Goal: Task Accomplishment & Management: Complete application form

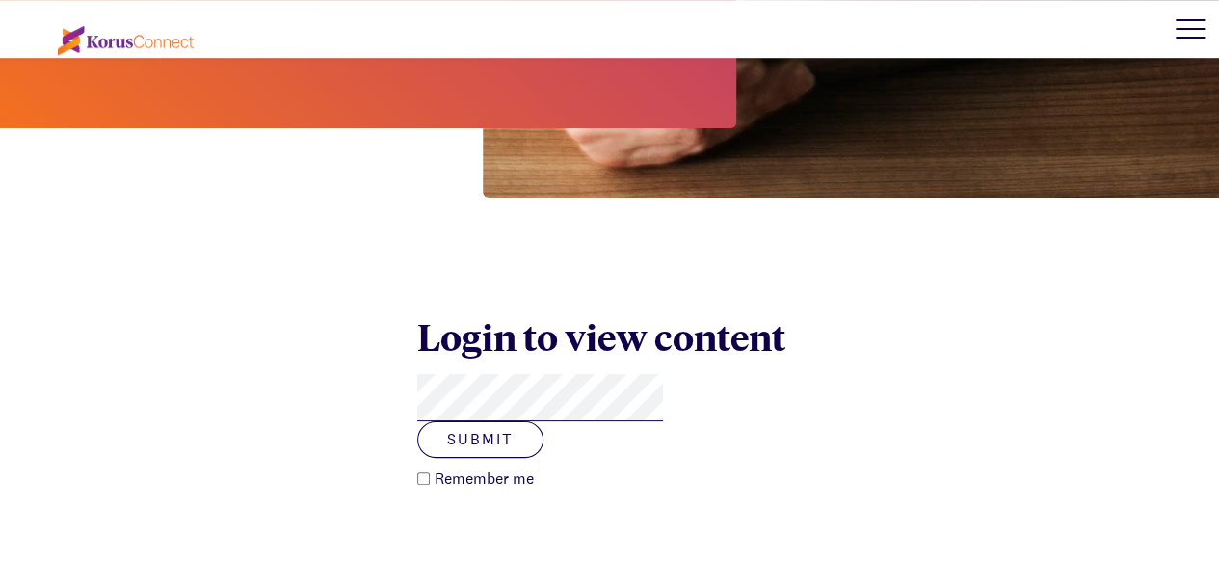
scroll to position [568, 0]
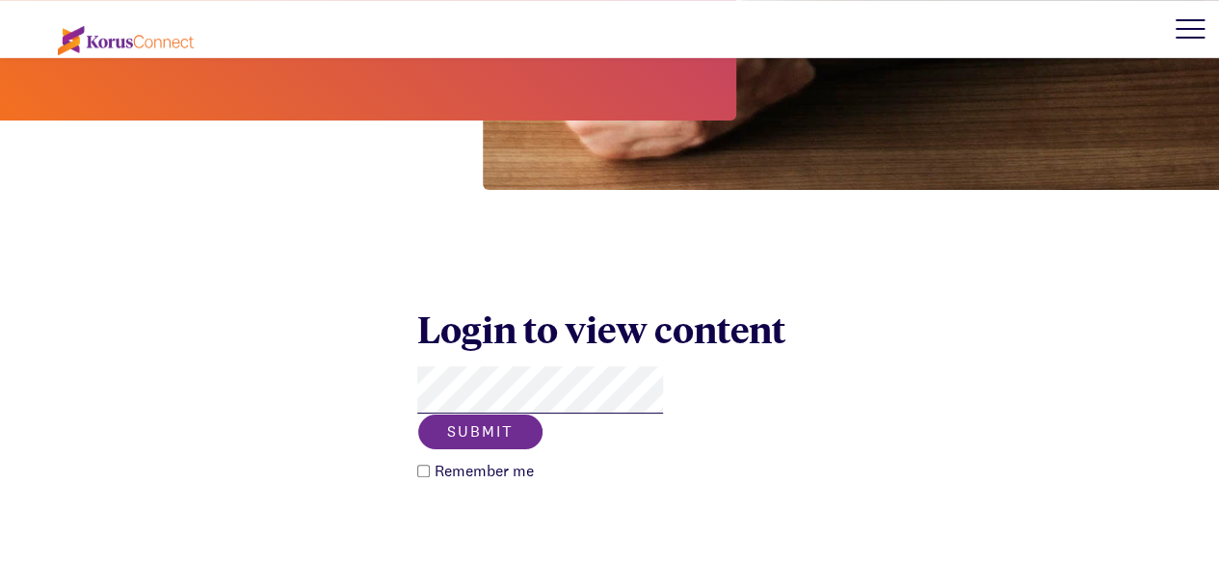
click at [544, 413] on button "Submit" at bounding box center [480, 431] width 126 height 37
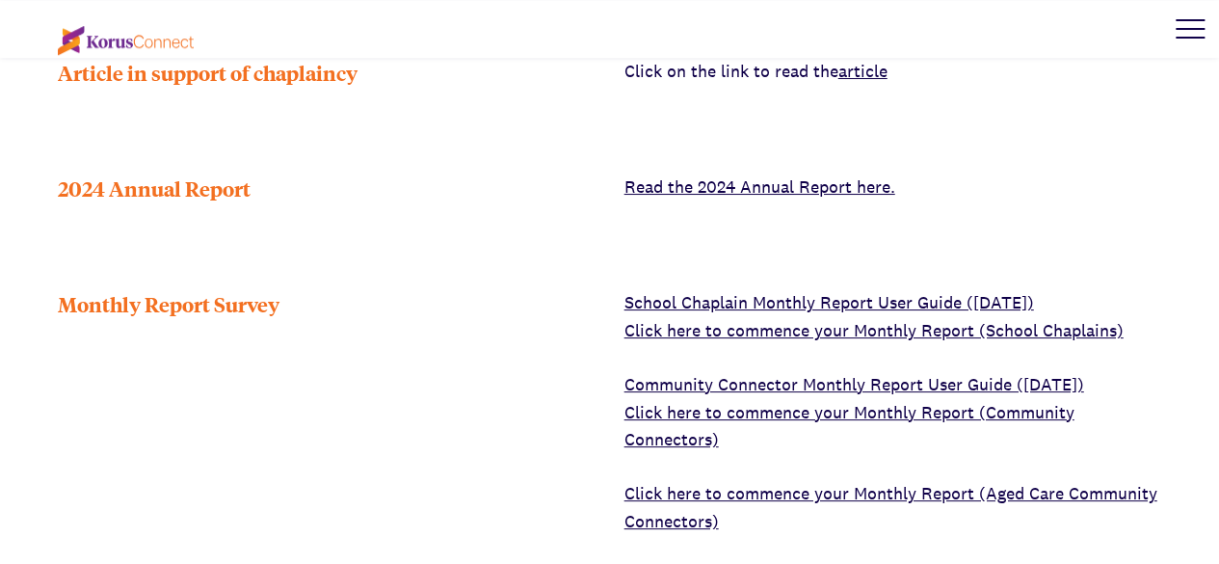
scroll to position [874, 0]
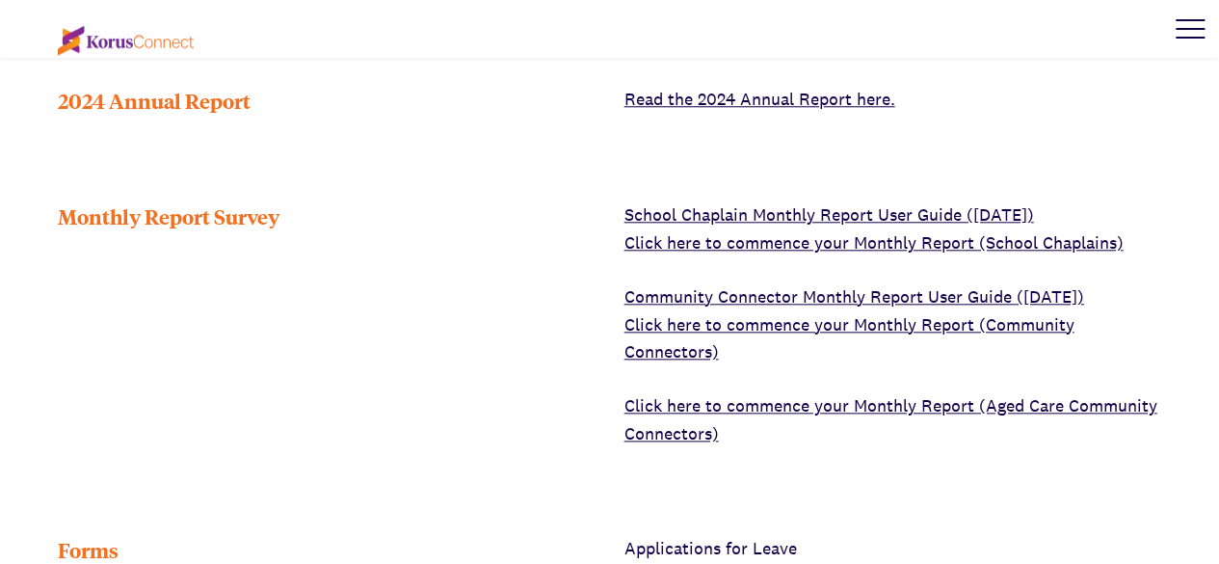
click at [819, 231] on link "Click here to commence your Monthly Report (School Chaplains)" at bounding box center [874, 242] width 499 height 22
